Goal: Information Seeking & Learning: Learn about a topic

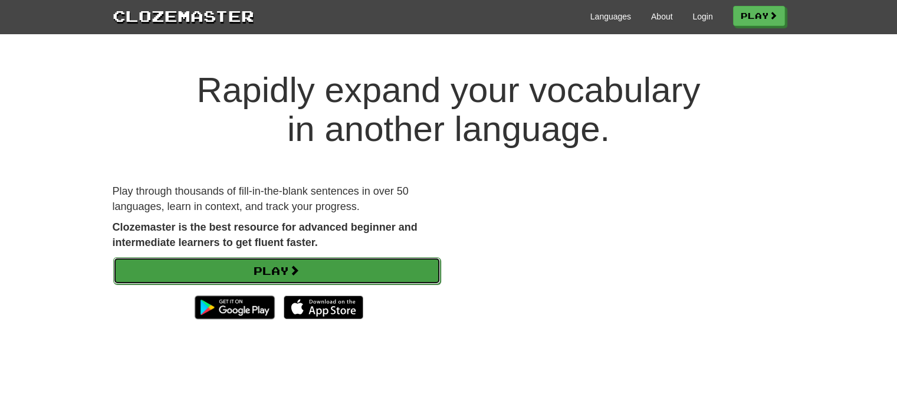
click at [289, 271] on link "Play" at bounding box center [276, 270] width 327 height 27
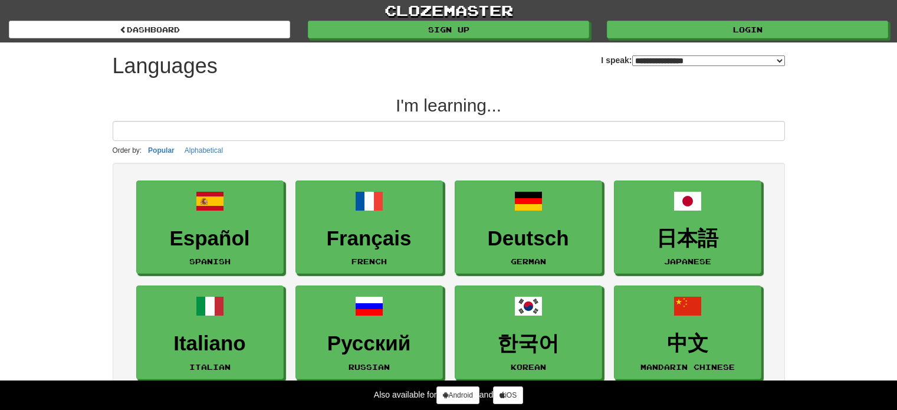
select select "*******"
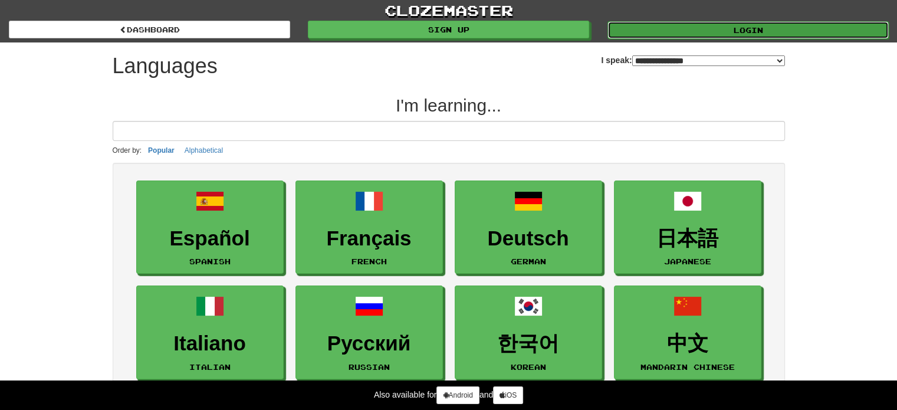
click at [702, 35] on link "Login" at bounding box center [748, 30] width 281 height 18
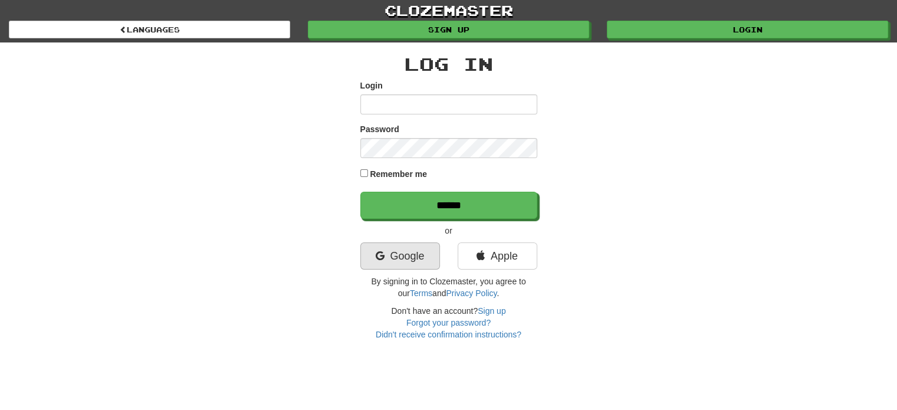
type input "**********"
click at [420, 253] on link "Google" at bounding box center [401, 256] width 80 height 27
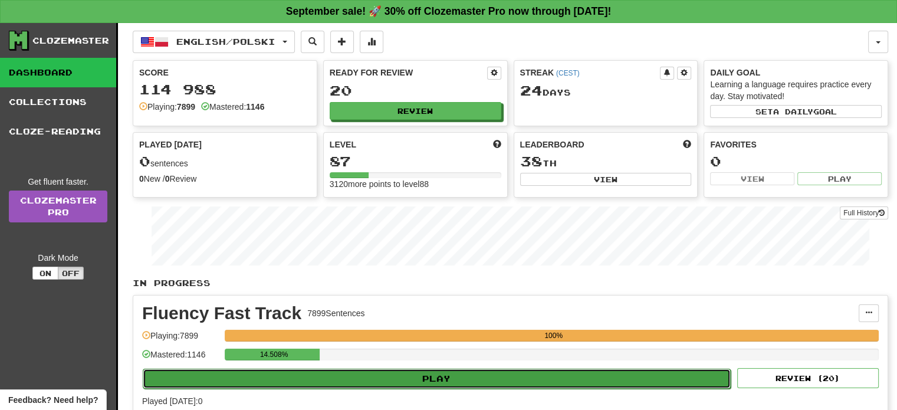
click at [445, 375] on button "Play" at bounding box center [437, 379] width 588 height 20
select select "**"
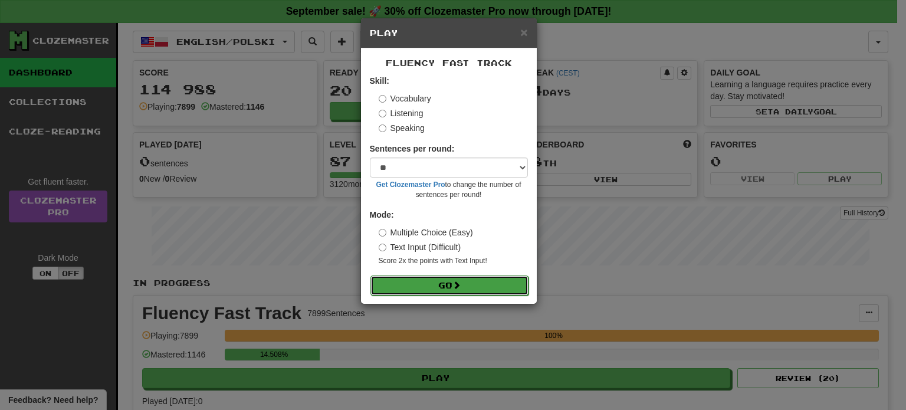
click at [431, 283] on button "Go" at bounding box center [450, 286] width 158 height 20
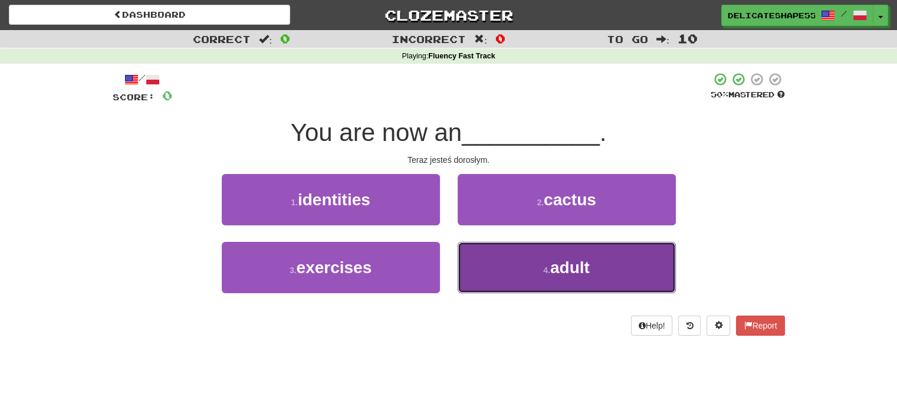
click at [473, 279] on button "4 . adult" at bounding box center [567, 267] width 218 height 51
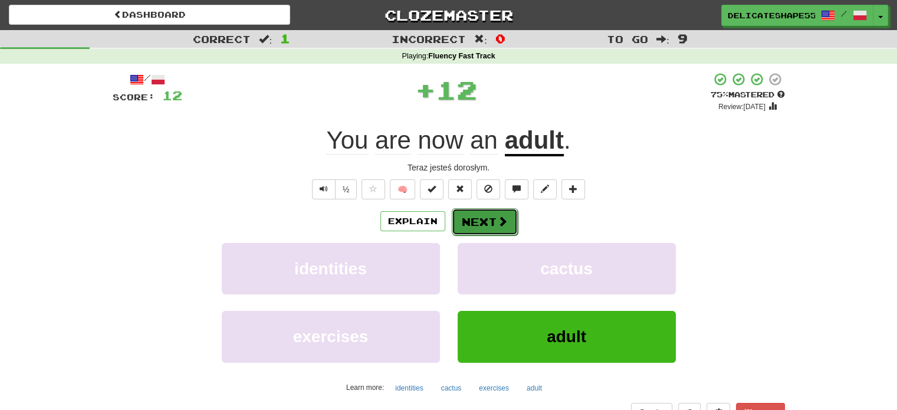
click at [468, 222] on button "Next" at bounding box center [485, 221] width 66 height 27
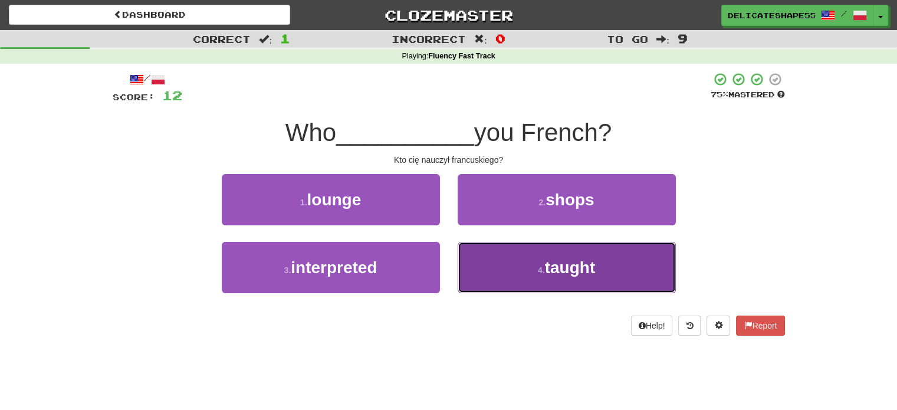
click at [506, 252] on button "4 . taught" at bounding box center [567, 267] width 218 height 51
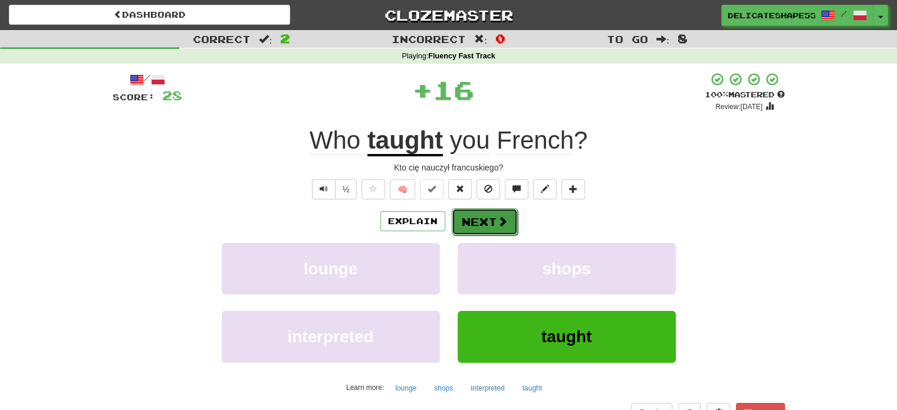
click at [484, 224] on button "Next" at bounding box center [485, 221] width 66 height 27
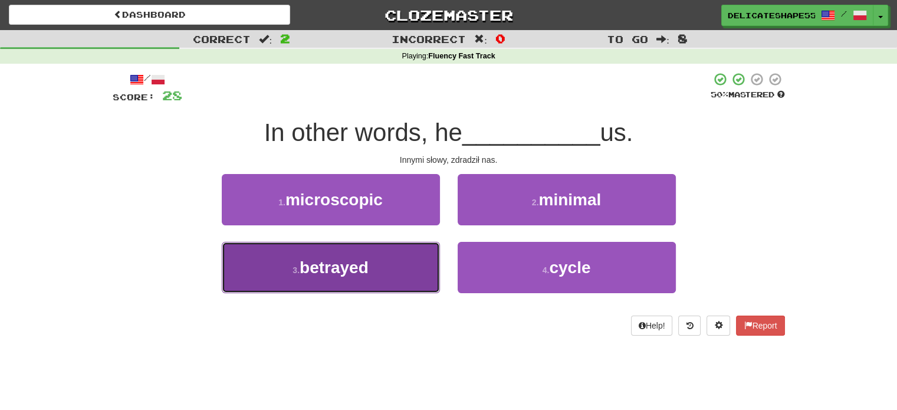
click at [421, 260] on button "3 . betrayed" at bounding box center [331, 267] width 218 height 51
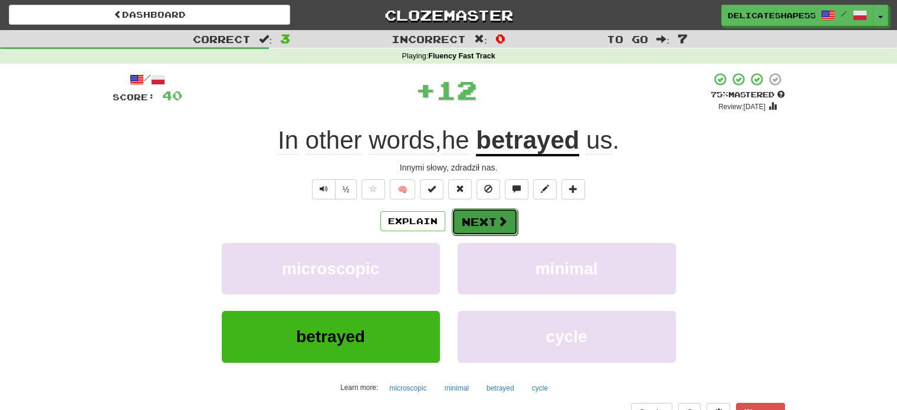
click at [478, 222] on button "Next" at bounding box center [485, 221] width 66 height 27
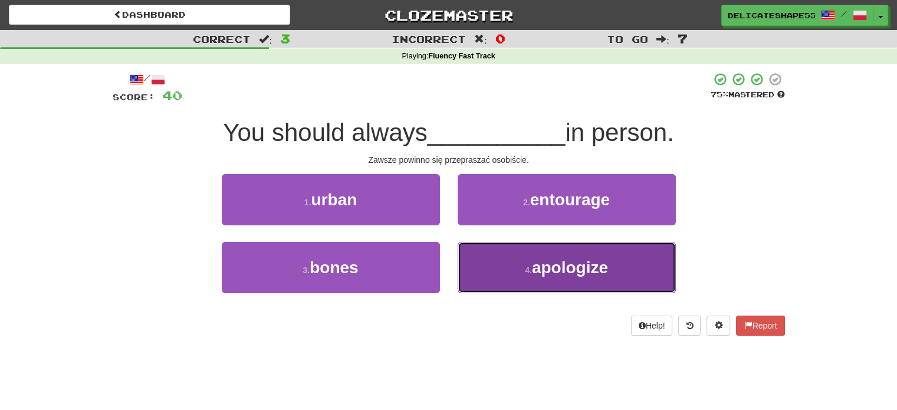
click at [499, 255] on button "4 . apologize" at bounding box center [567, 267] width 218 height 51
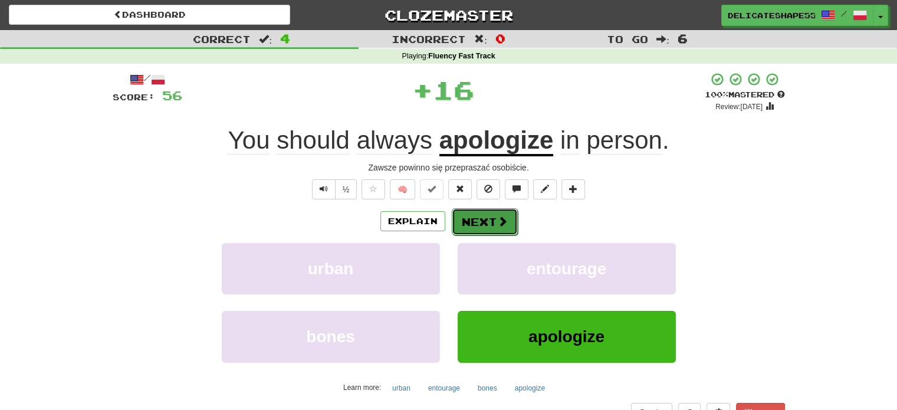
click at [487, 224] on button "Next" at bounding box center [485, 221] width 66 height 27
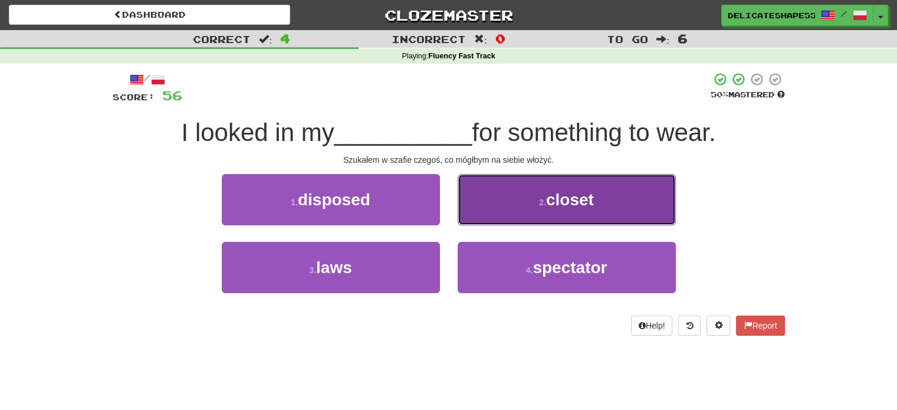
click at [488, 216] on button "2 . closet" at bounding box center [567, 199] width 218 height 51
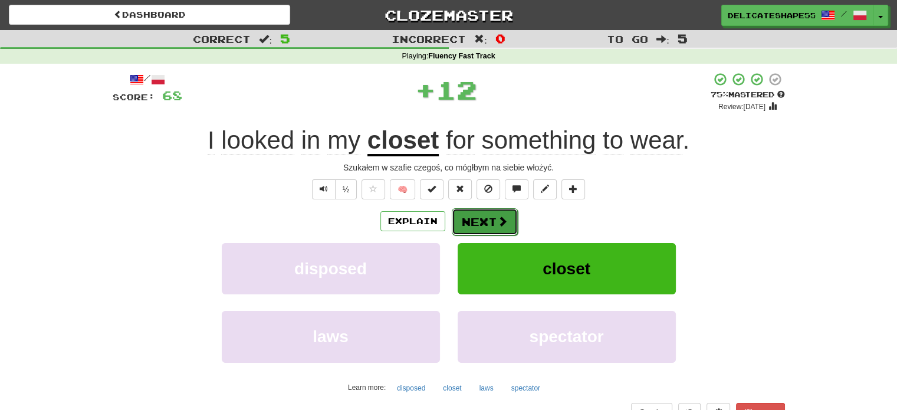
click at [489, 216] on button "Next" at bounding box center [485, 221] width 66 height 27
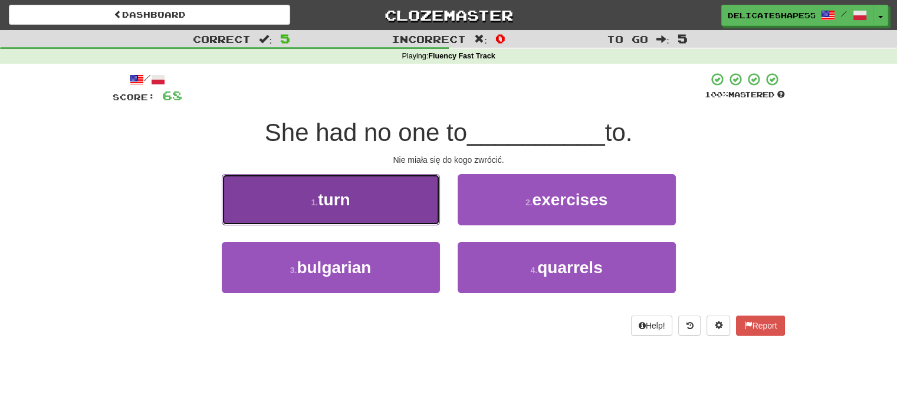
click at [404, 198] on button "1 . turn" at bounding box center [331, 199] width 218 height 51
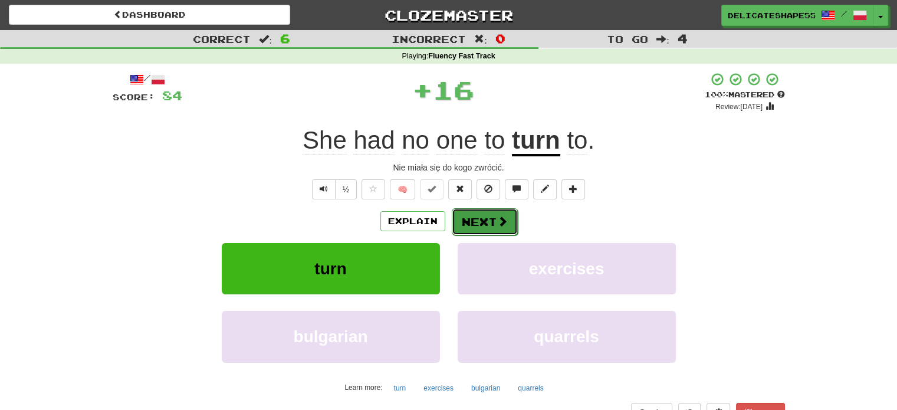
click at [480, 219] on button "Next" at bounding box center [485, 221] width 66 height 27
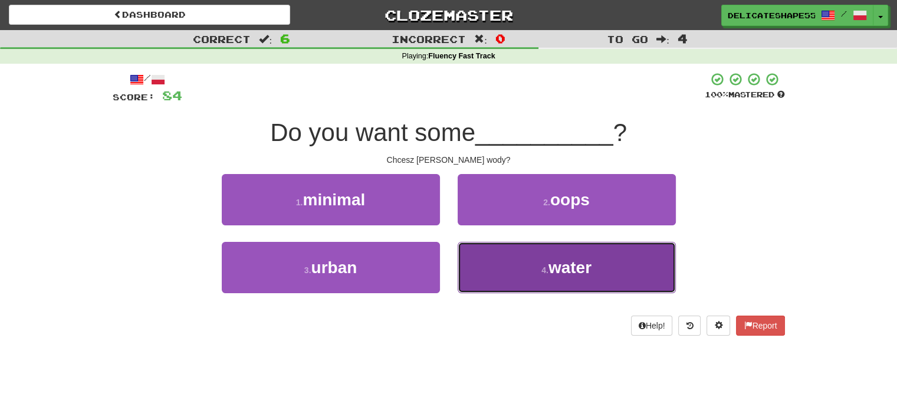
click at [500, 250] on button "4 . water" at bounding box center [567, 267] width 218 height 51
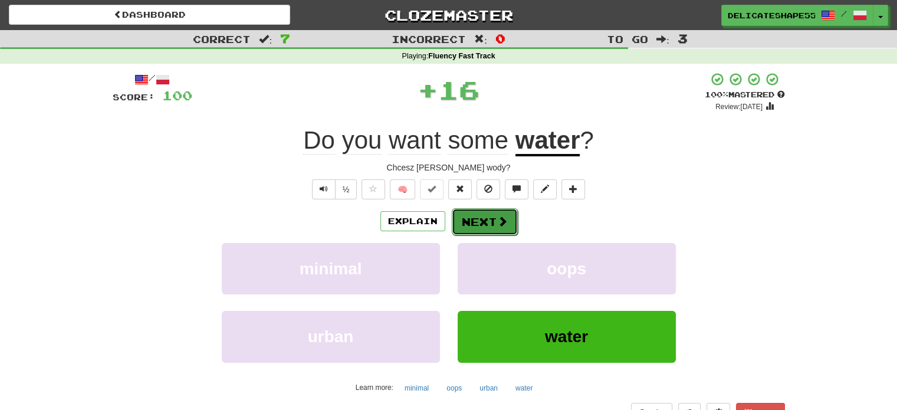
click at [490, 218] on button "Next" at bounding box center [485, 221] width 66 height 27
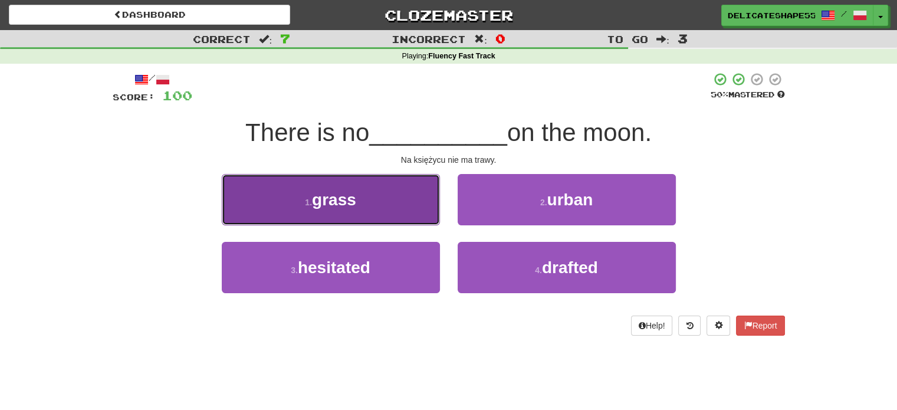
click at [409, 201] on button "1 . grass" at bounding box center [331, 199] width 218 height 51
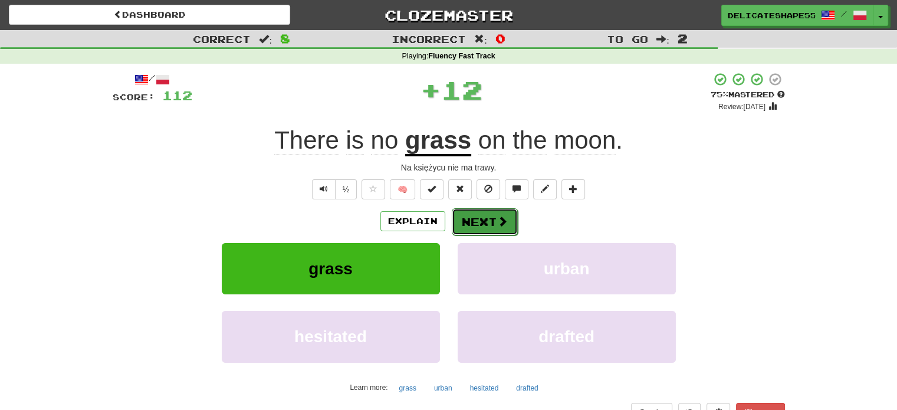
click at [484, 222] on button "Next" at bounding box center [485, 221] width 66 height 27
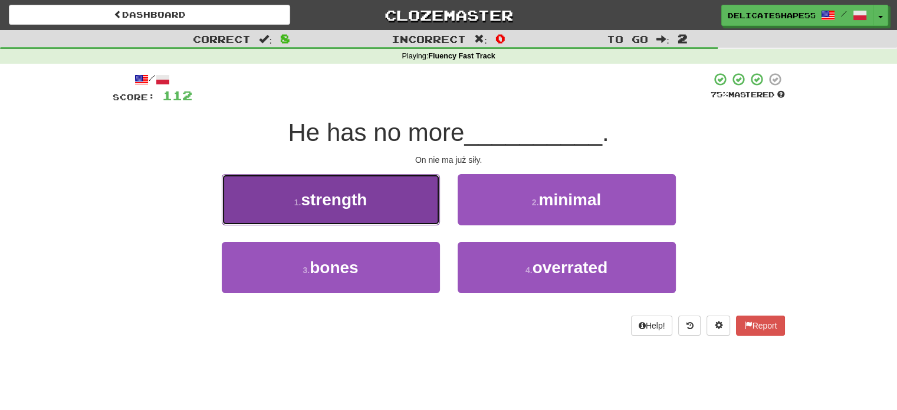
click at [412, 209] on button "1 . strength" at bounding box center [331, 199] width 218 height 51
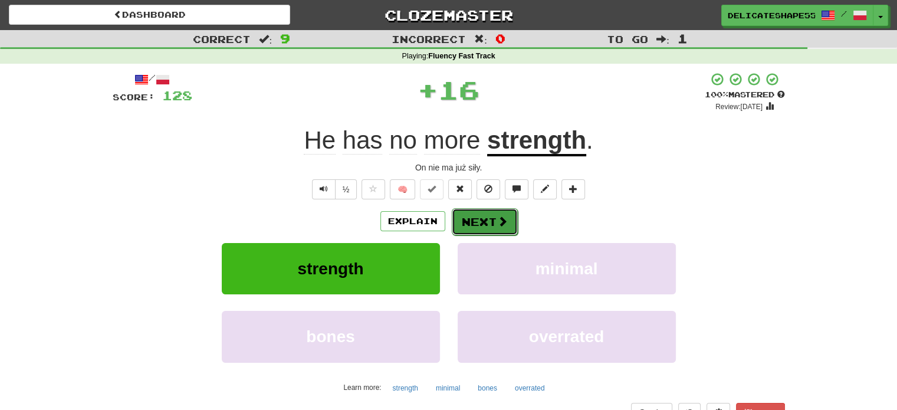
click at [473, 217] on button "Next" at bounding box center [485, 221] width 66 height 27
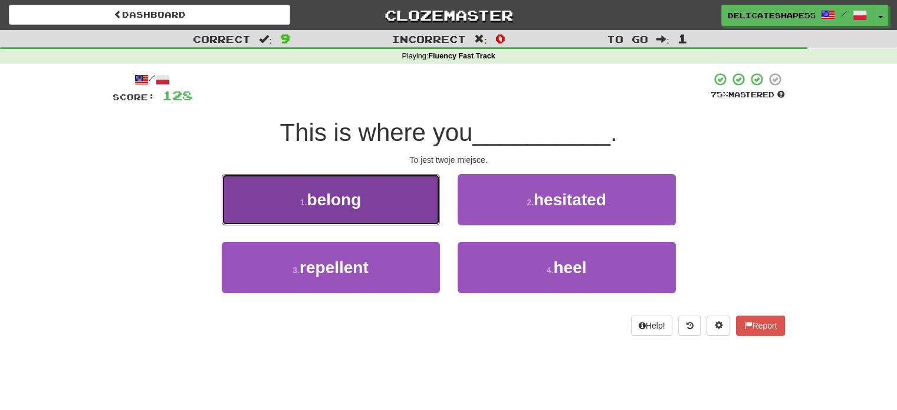
click at [411, 202] on button "1 . belong" at bounding box center [331, 199] width 218 height 51
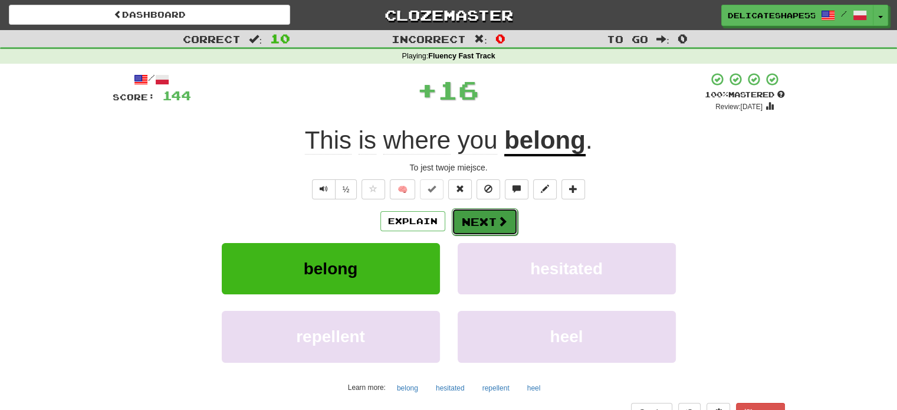
click at [477, 214] on button "Next" at bounding box center [485, 221] width 66 height 27
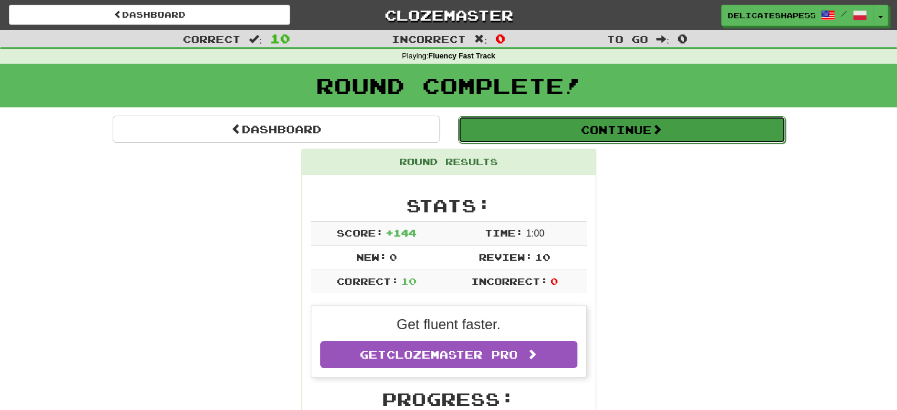
click at [597, 135] on button "Continue" at bounding box center [621, 129] width 327 height 27
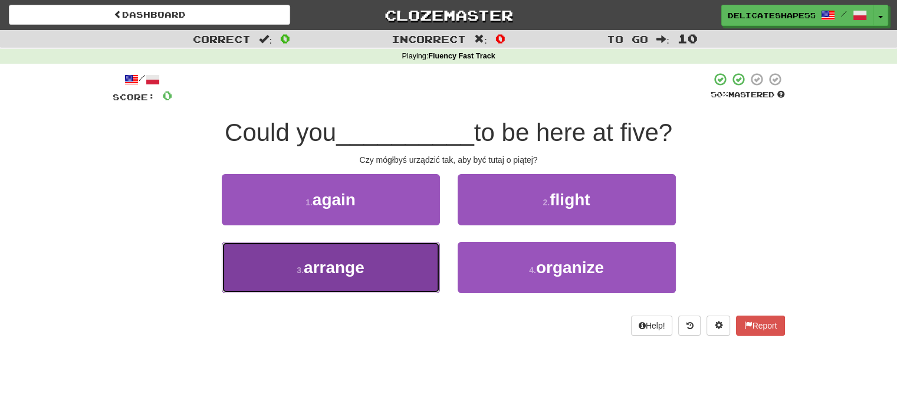
click at [388, 270] on button "3 . arrange" at bounding box center [331, 267] width 218 height 51
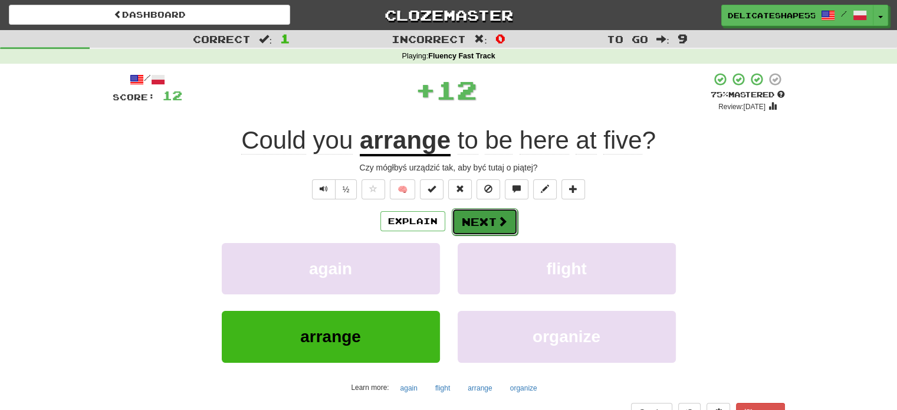
click at [467, 222] on button "Next" at bounding box center [485, 221] width 66 height 27
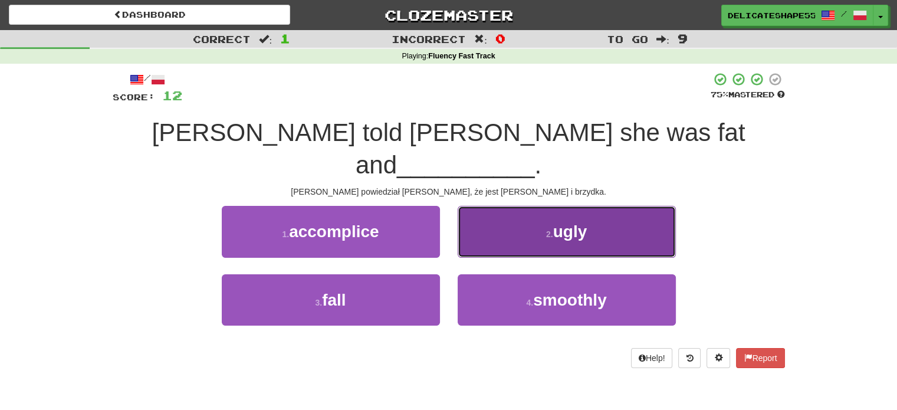
click at [476, 212] on button "2 . ugly" at bounding box center [567, 231] width 218 height 51
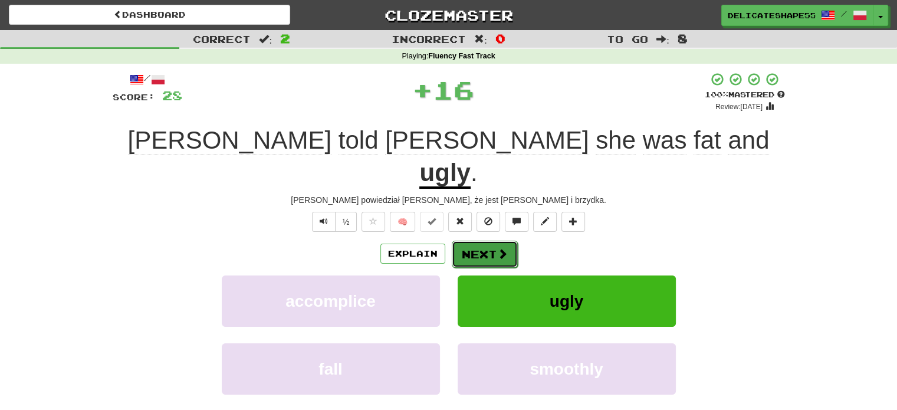
click at [476, 241] on button "Next" at bounding box center [485, 254] width 66 height 27
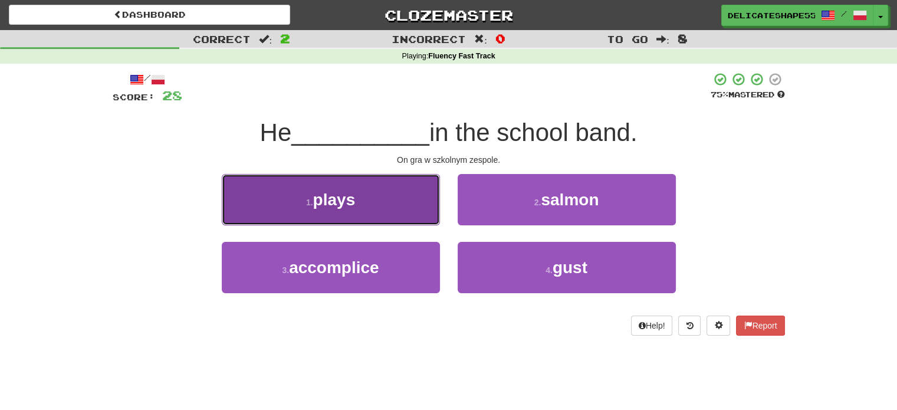
click at [402, 205] on button "1 . plays" at bounding box center [331, 199] width 218 height 51
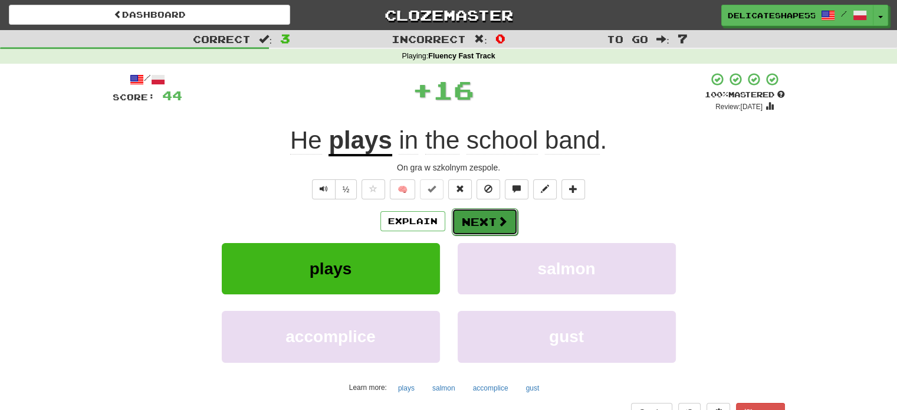
click at [469, 223] on button "Next" at bounding box center [485, 221] width 66 height 27
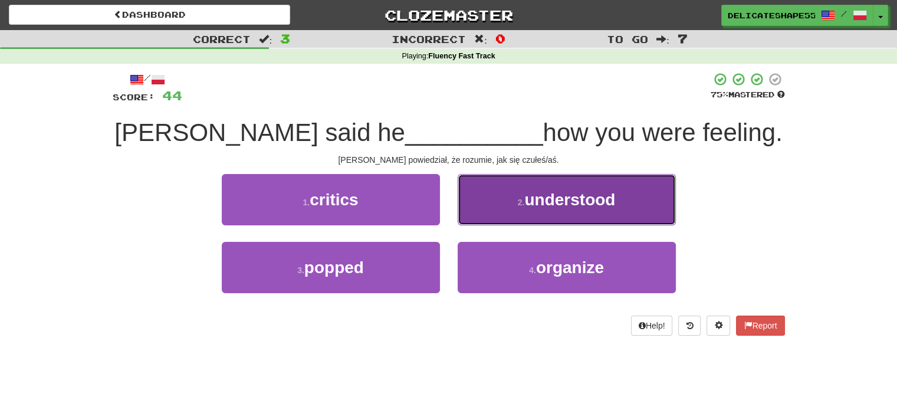
click at [475, 216] on button "2 . understood" at bounding box center [567, 199] width 218 height 51
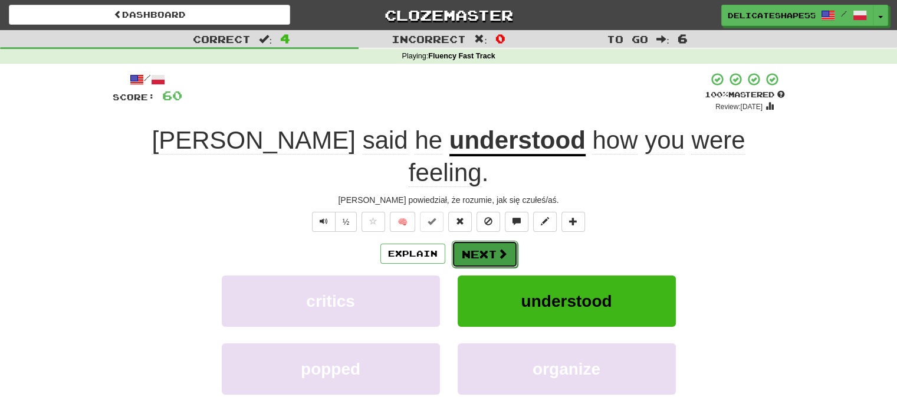
click at [475, 241] on button "Next" at bounding box center [485, 254] width 66 height 27
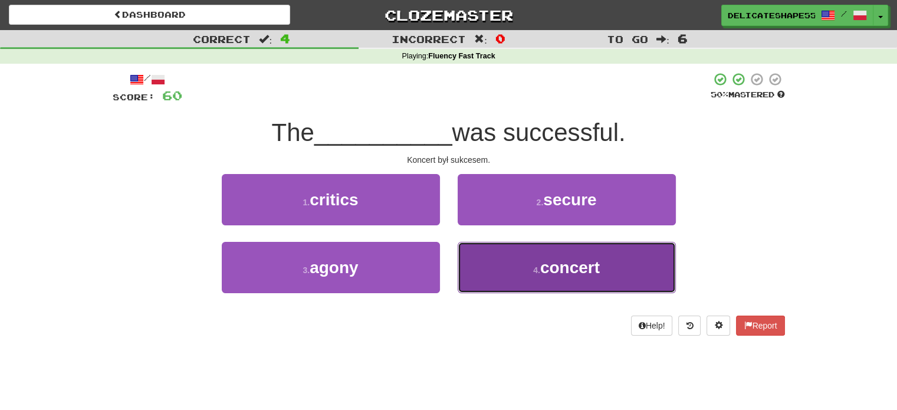
click at [494, 261] on button "4 . concert" at bounding box center [567, 267] width 218 height 51
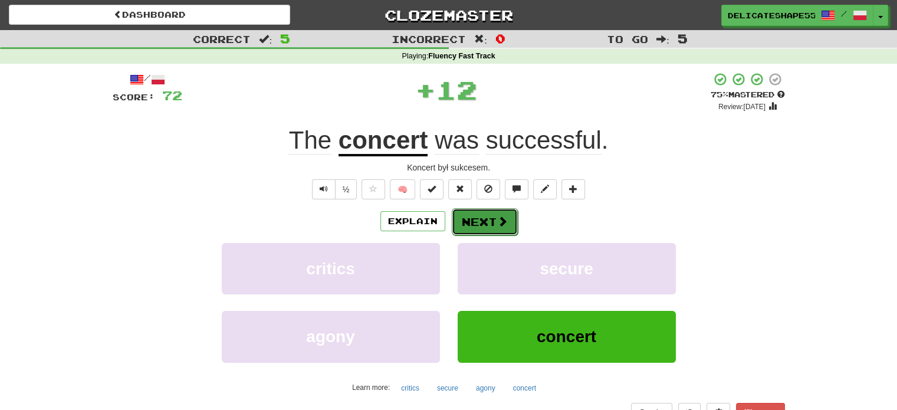
click at [481, 225] on button "Next" at bounding box center [485, 221] width 66 height 27
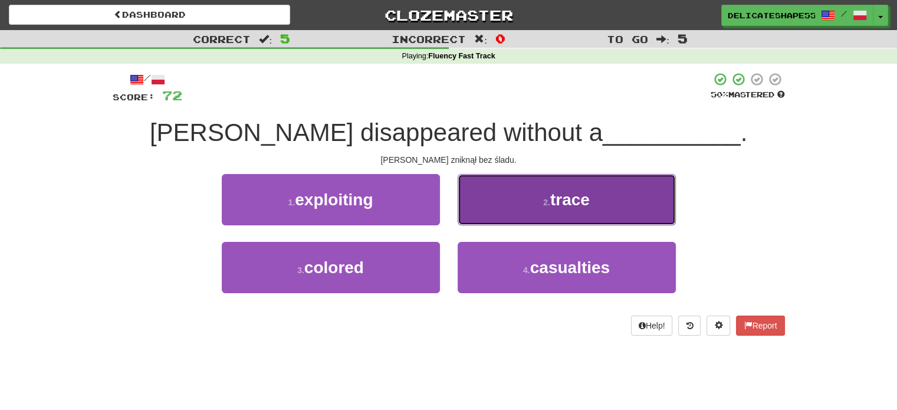
click at [481, 214] on button "2 . trace" at bounding box center [567, 199] width 218 height 51
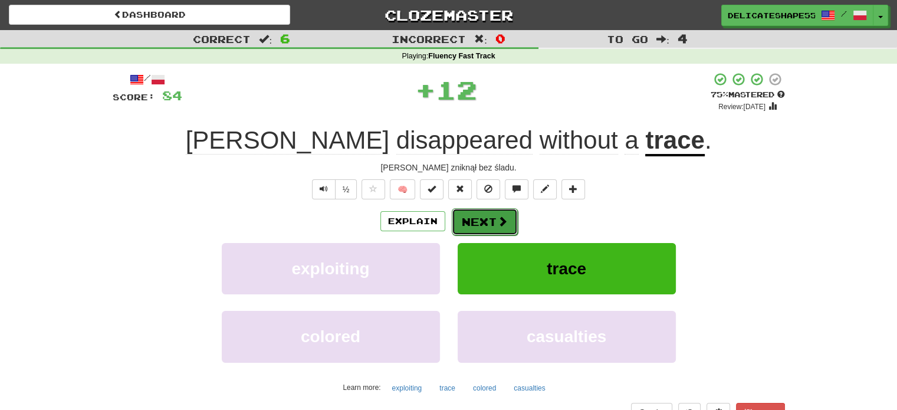
click at [481, 219] on button "Next" at bounding box center [485, 221] width 66 height 27
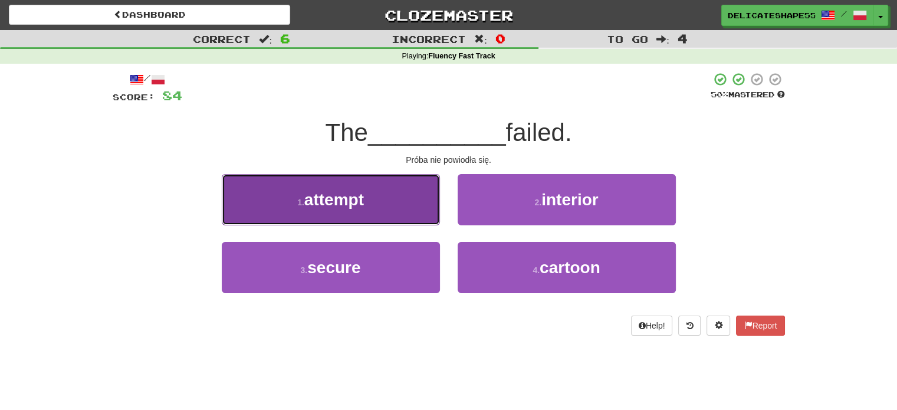
click at [383, 204] on button "1 . attempt" at bounding box center [331, 199] width 218 height 51
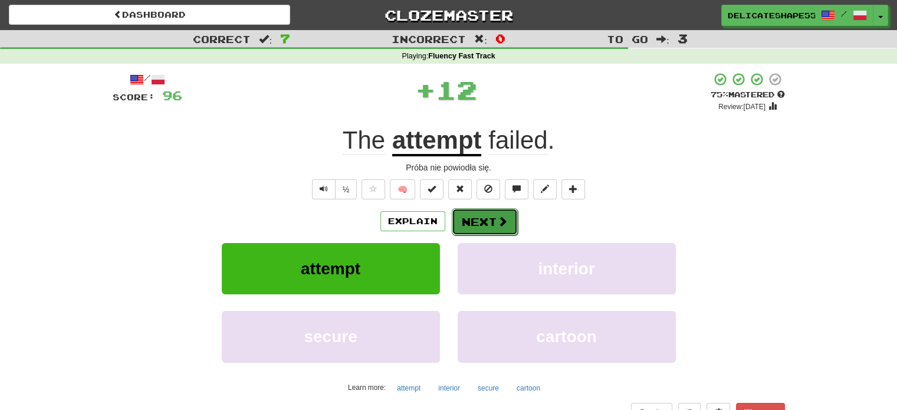
click at [461, 227] on button "Next" at bounding box center [485, 221] width 66 height 27
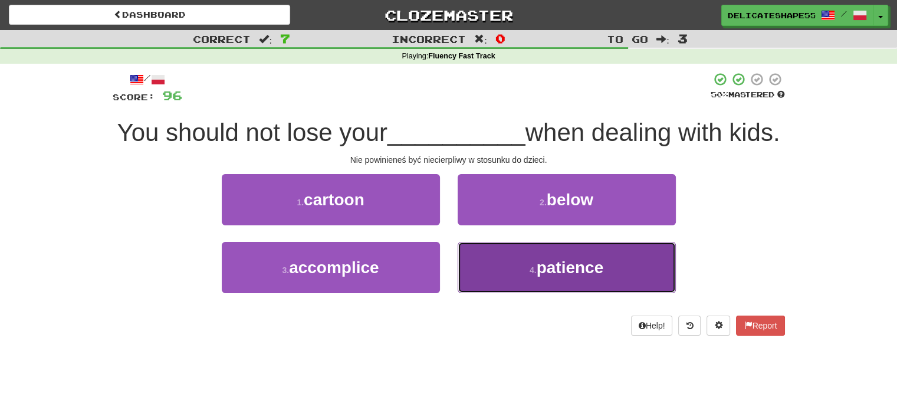
click at [486, 293] on button "4 . patience" at bounding box center [567, 267] width 218 height 51
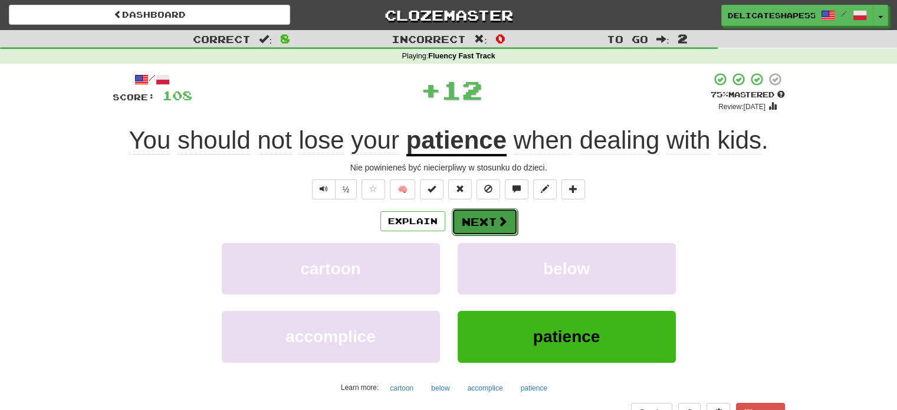
click at [465, 227] on button "Next" at bounding box center [485, 221] width 66 height 27
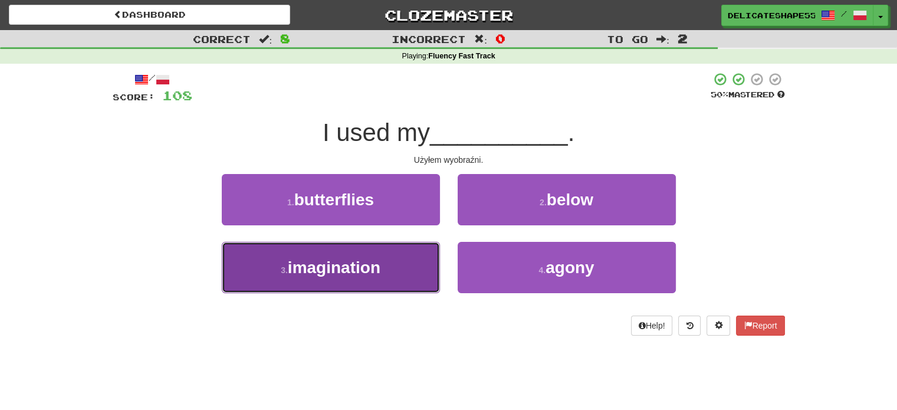
click at [411, 258] on button "3 . imagination" at bounding box center [331, 267] width 218 height 51
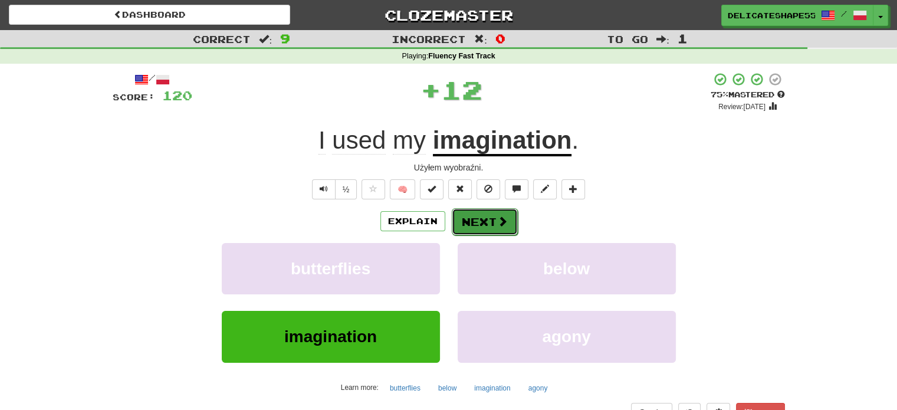
click at [462, 226] on button "Next" at bounding box center [485, 221] width 66 height 27
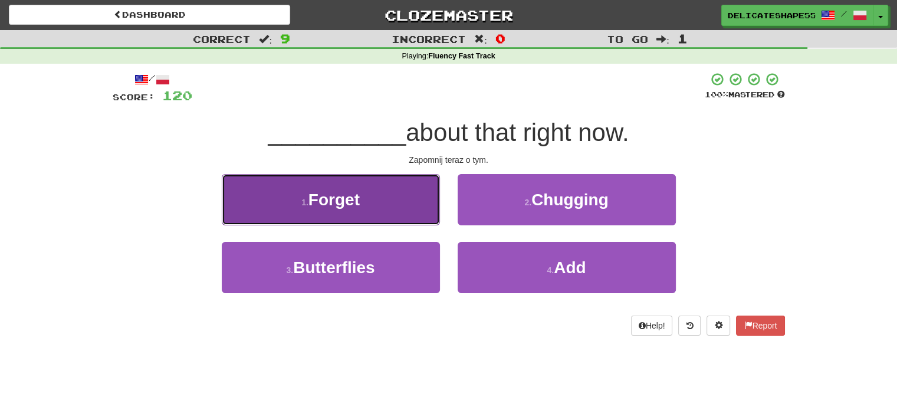
click at [398, 212] on button "1 . Forget" at bounding box center [331, 199] width 218 height 51
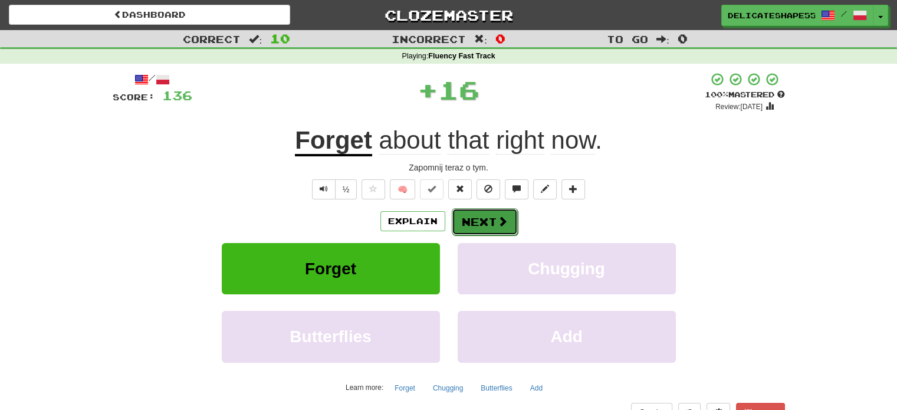
click at [464, 226] on button "Next" at bounding box center [485, 221] width 66 height 27
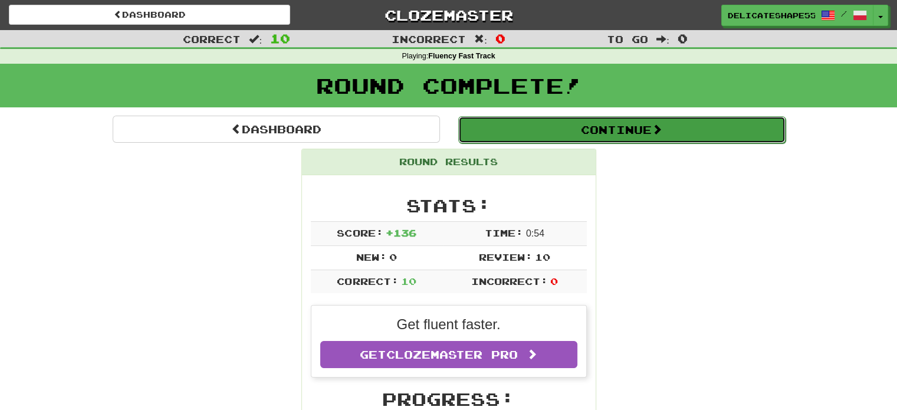
click at [620, 138] on button "Continue" at bounding box center [621, 129] width 327 height 27
